Goal: Use online tool/utility: Utilize a website feature to perform a specific function

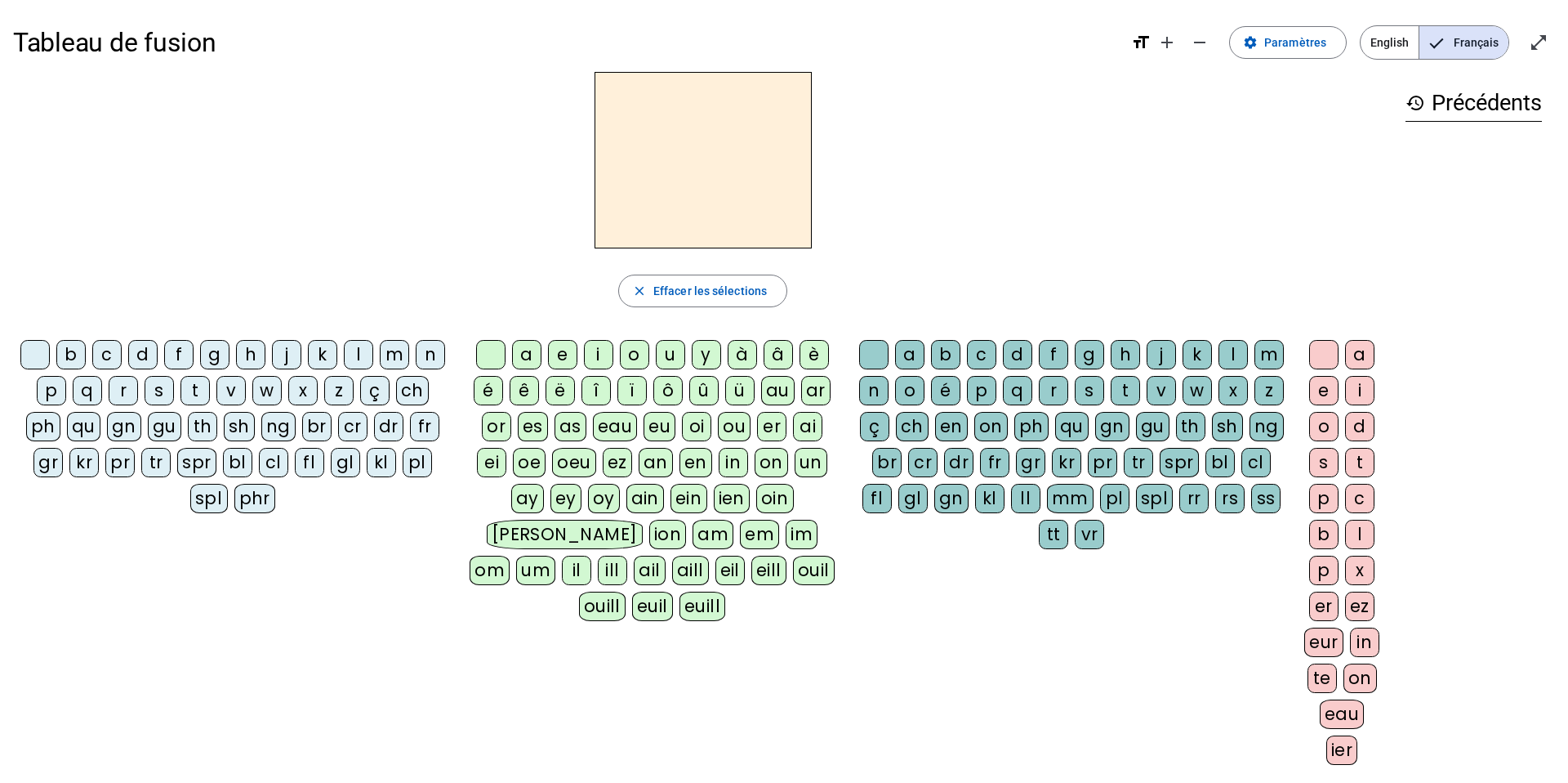
click at [341, 393] on div "z" at bounding box center [339, 391] width 30 height 30
click at [638, 362] on div "o" at bounding box center [634, 354] width 30 height 30
click at [1326, 430] on div "o" at bounding box center [1324, 426] width 30 height 30
click at [945, 386] on div "é" at bounding box center [945, 391] width 30 height 30
click at [1322, 362] on div at bounding box center [1324, 354] width 30 height 30
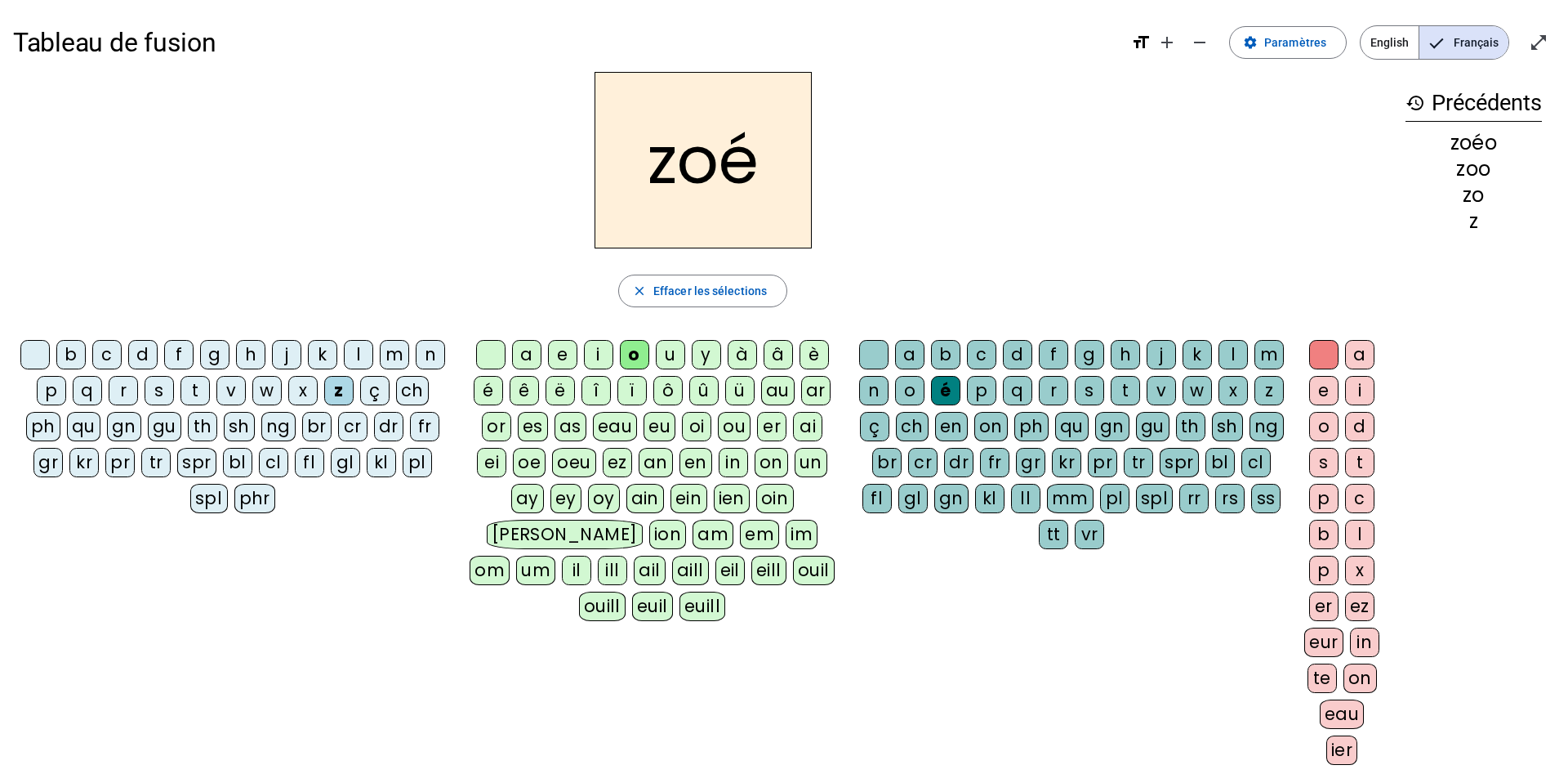
click at [439, 354] on div "n" at bounding box center [430, 354] width 30 height 30
click at [915, 357] on div "a" at bounding box center [909, 354] width 30 height 30
click at [80, 358] on div "b" at bounding box center [70, 354] width 30 height 30
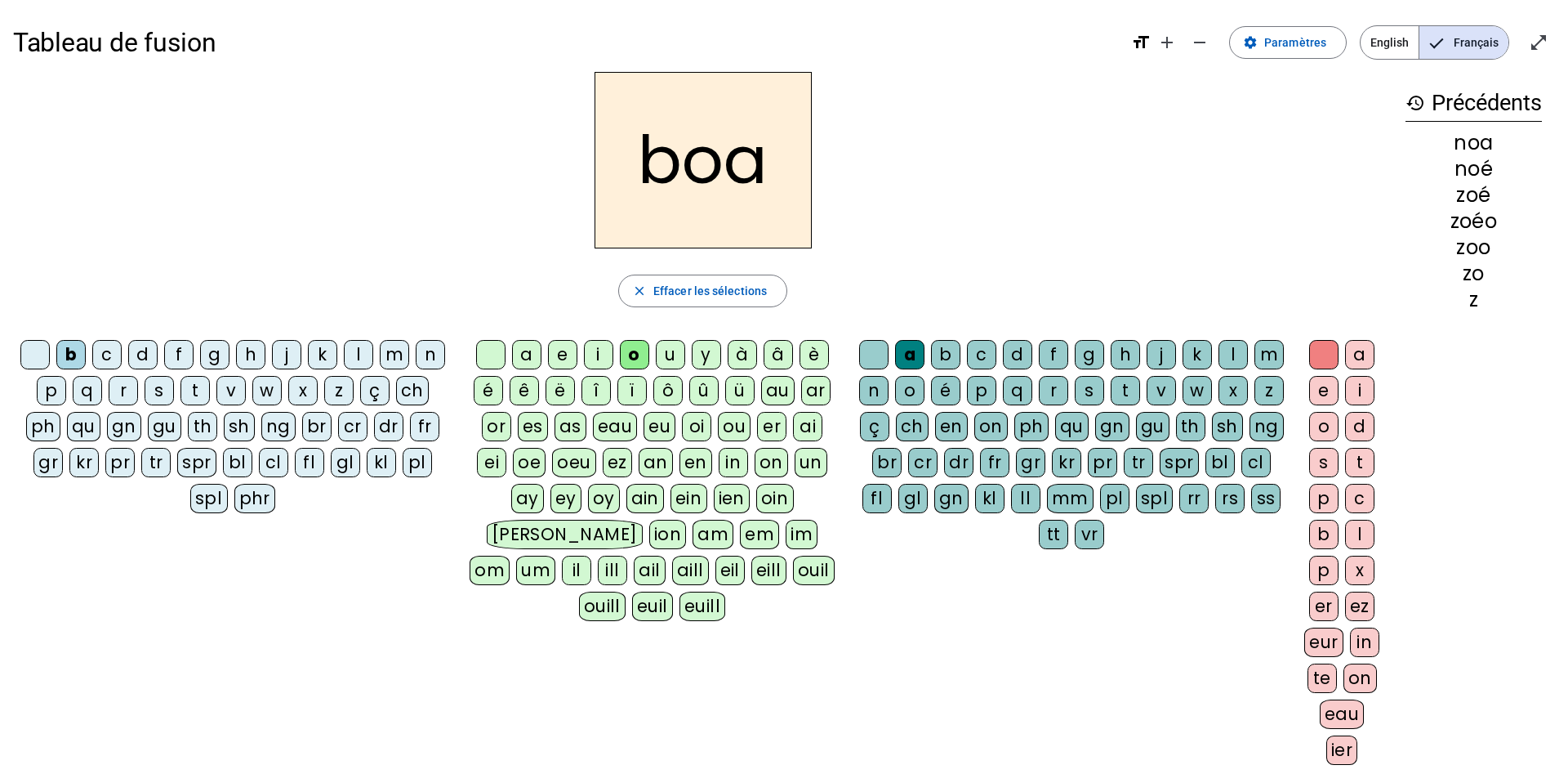
click at [494, 355] on div at bounding box center [491, 354] width 30 height 30
click at [1234, 352] on div "l" at bounding box center [1233, 354] width 30 height 30
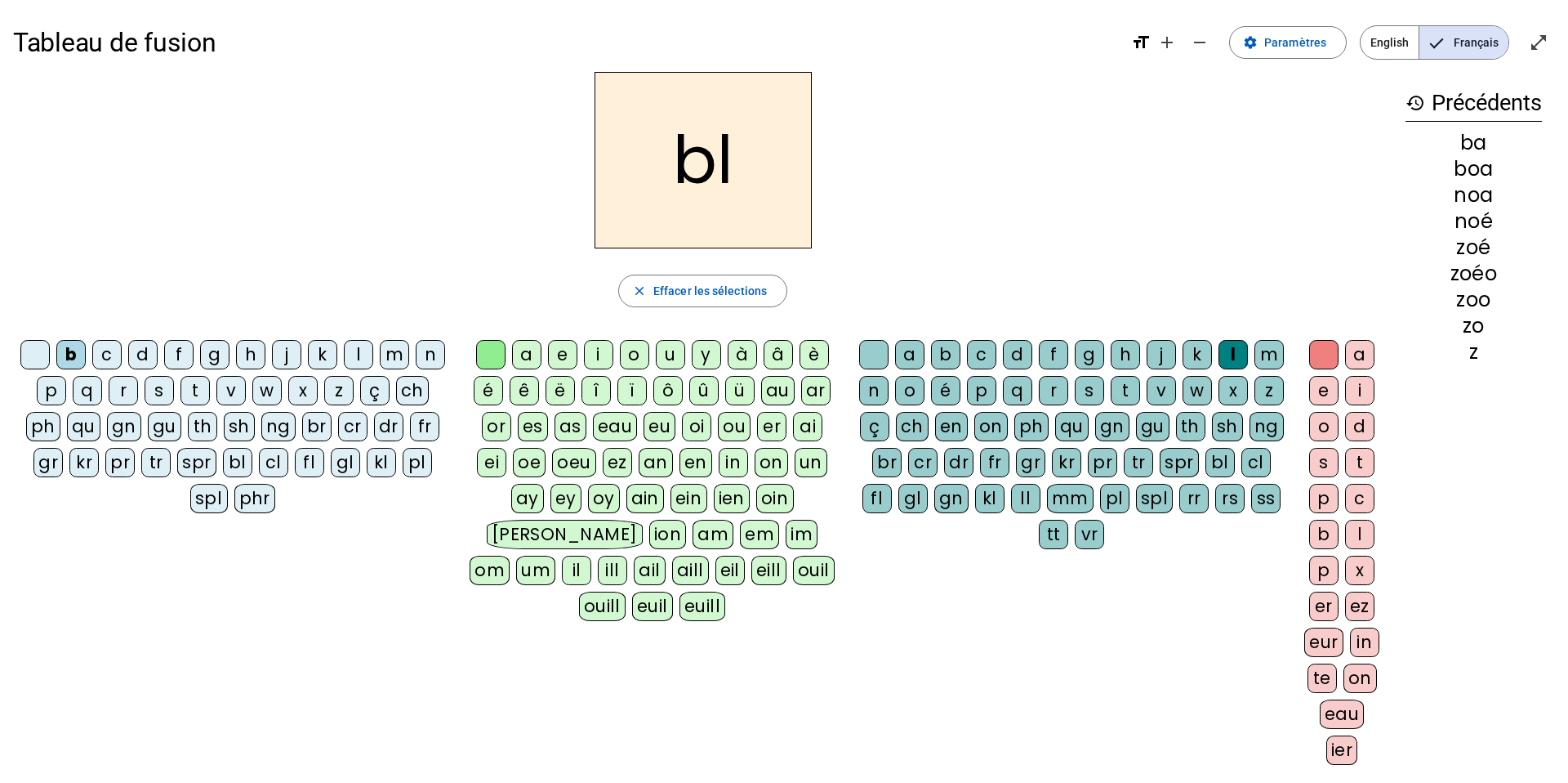
click at [1364, 363] on div "a" at bounding box center [1359, 354] width 30 height 30
click at [1325, 403] on div "e" at bounding box center [1324, 391] width 30 height 30
click at [945, 386] on div "é" at bounding box center [945, 391] width 30 height 30
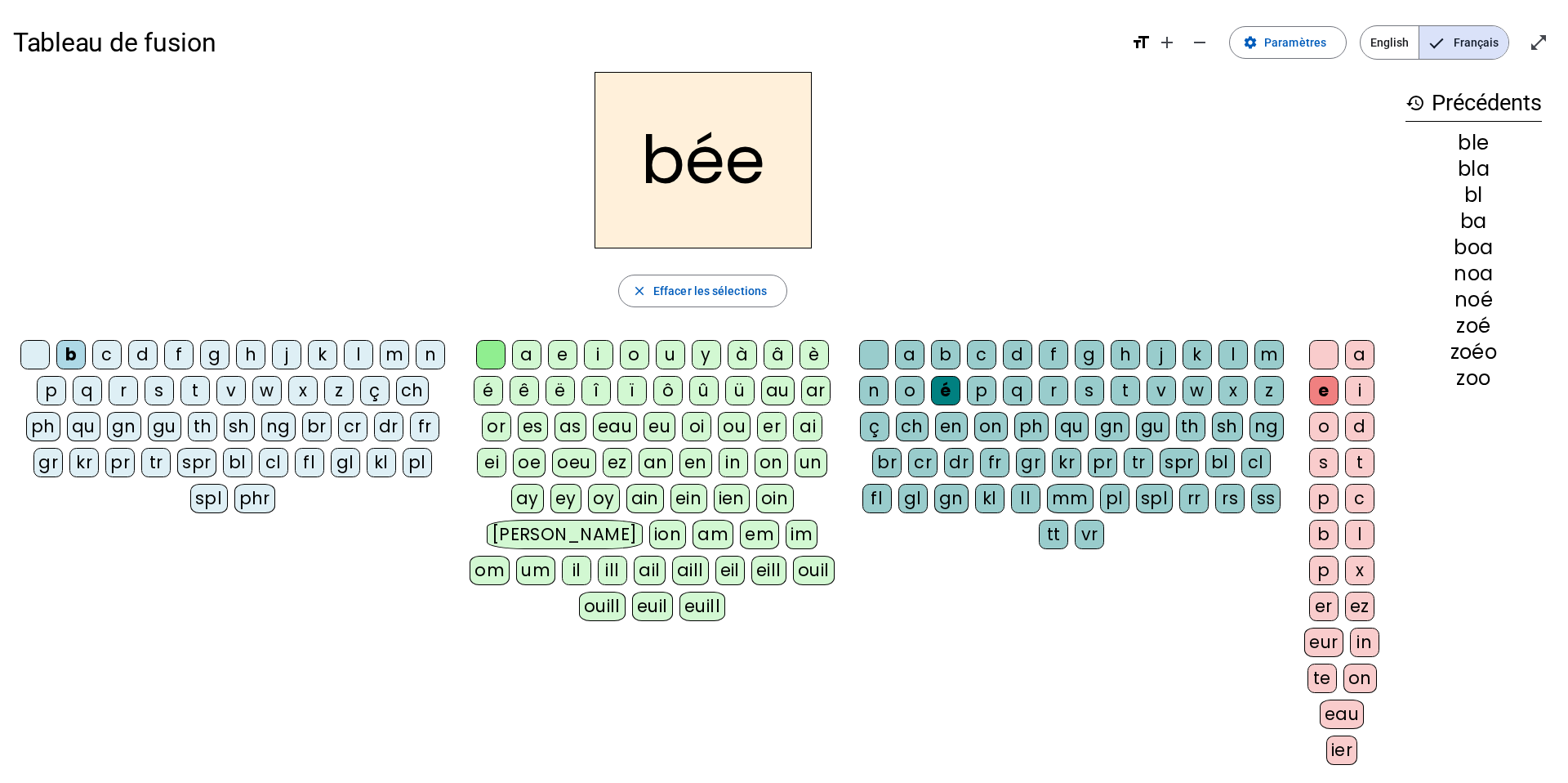
click at [1361, 387] on div "i" at bounding box center [1359, 391] width 30 height 30
click at [108, 359] on div "c" at bounding box center [107, 354] width 30 height 30
click at [1234, 358] on div "l" at bounding box center [1233, 354] width 30 height 30
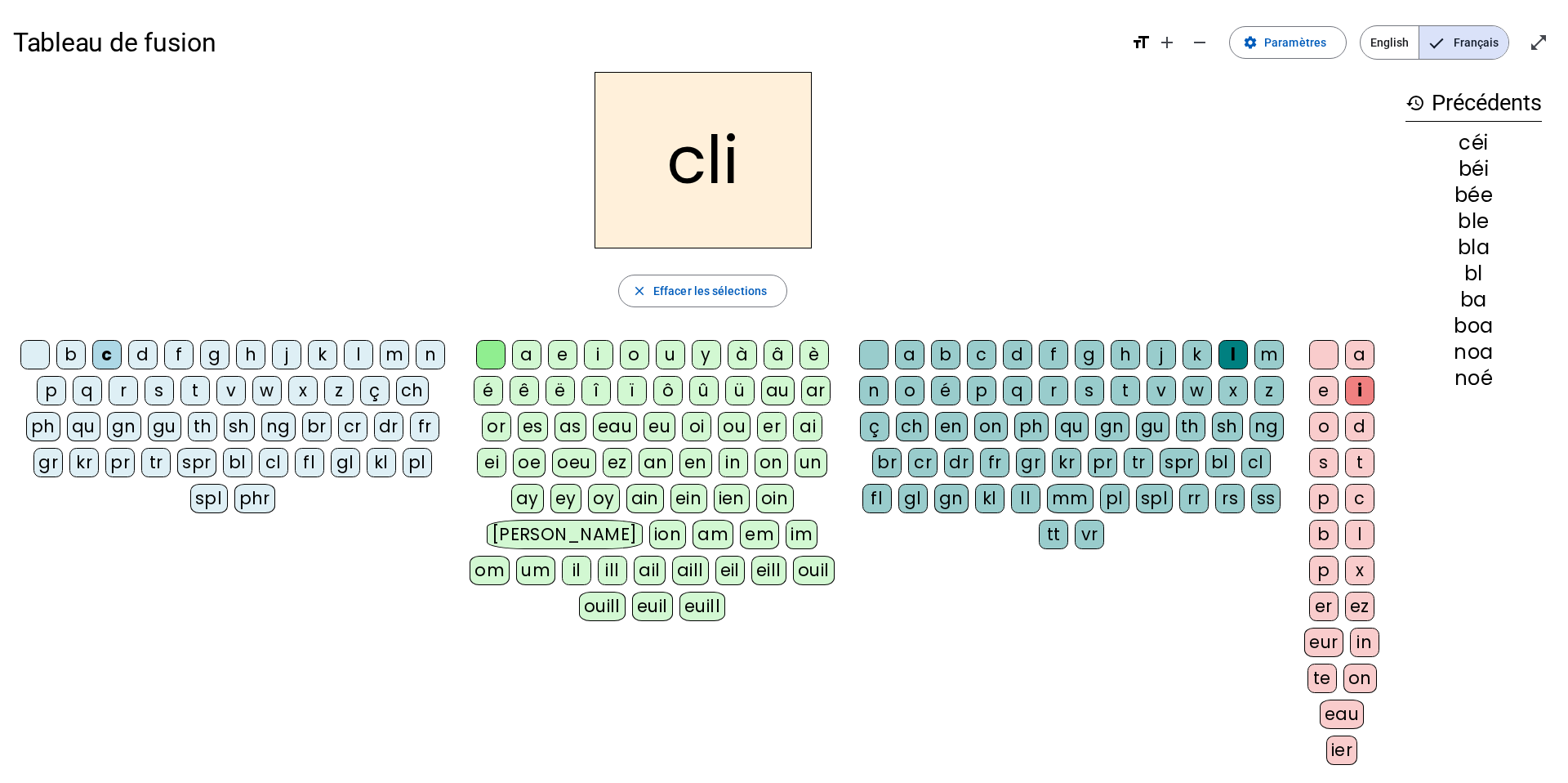
click at [1322, 442] on letter-bubble "o" at bounding box center [1328, 429] width 36 height 36
click at [1361, 399] on div "i" at bounding box center [1359, 391] width 30 height 30
click at [1331, 570] on div "p" at bounding box center [1324, 570] width 30 height 30
click at [942, 391] on div "é" at bounding box center [945, 391] width 30 height 30
